Goal: Task Accomplishment & Management: Manage account settings

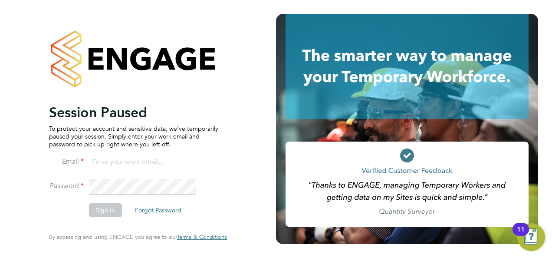
click at [106, 208] on button "Sign In" at bounding box center [105, 210] width 33 height 14
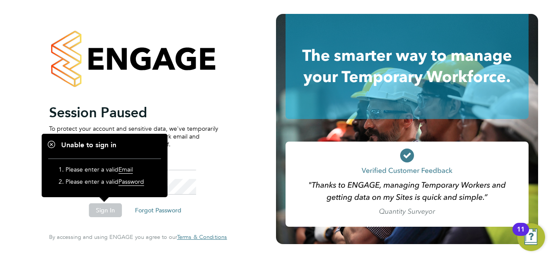
click at [4, 53] on div "Session Paused To protect your account and sensitive data, we've temporarily pa…" at bounding box center [138, 129] width 276 height 258
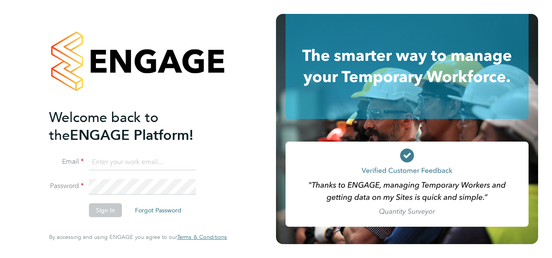
click at [105, 214] on button "Sign In" at bounding box center [105, 210] width 33 height 14
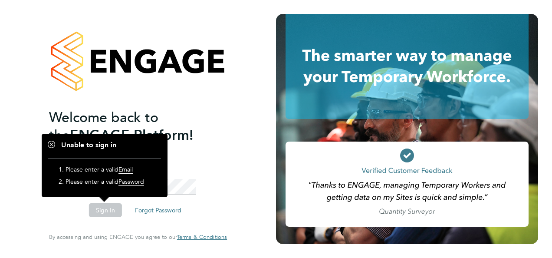
click at [0, 96] on html "Welcome back to the ENGAGE Platform! Email Password Sign In Forgot Password Ent…" at bounding box center [276, 129] width 552 height 258
click at [36, 59] on div "Welcome back to the ENGAGE Platform! Email Password Sign In Forgot Password Ent…" at bounding box center [138, 129] width 213 height 258
click at [206, 178] on li "Email" at bounding box center [133, 167] width 169 height 24
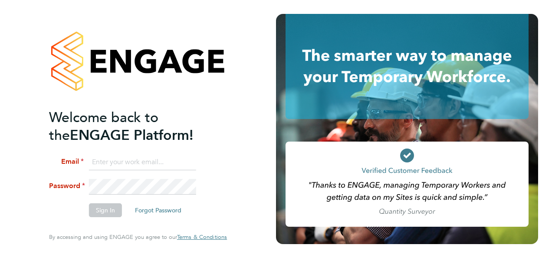
click at [223, 137] on div "Welcome back to the ENGAGE Platform! Email Password Sign In Forgot Password Ent…" at bounding box center [138, 127] width 178 height 227
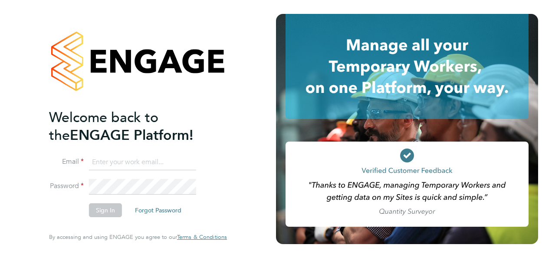
click at [119, 162] on input at bounding box center [142, 163] width 107 height 16
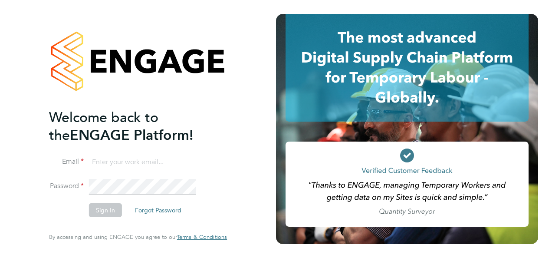
click at [116, 167] on input at bounding box center [142, 163] width 107 height 16
drag, startPoint x: 473, startPoint y: 0, endPoint x: 212, endPoint y: 132, distance: 292.5
click at [212, 132] on h2 "Welcome back to the ENGAGE Platform!" at bounding box center [133, 127] width 169 height 36
click at [186, 170] on input at bounding box center [142, 163] width 107 height 16
